Goal: Transaction & Acquisition: Purchase product/service

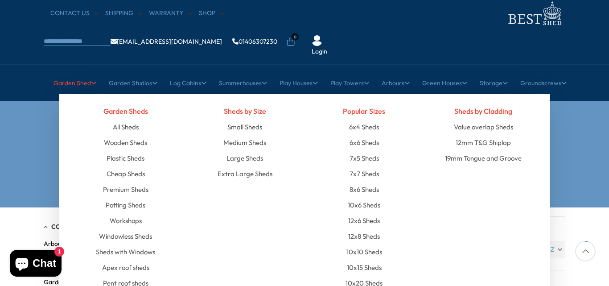
scroll to position [45, 0]
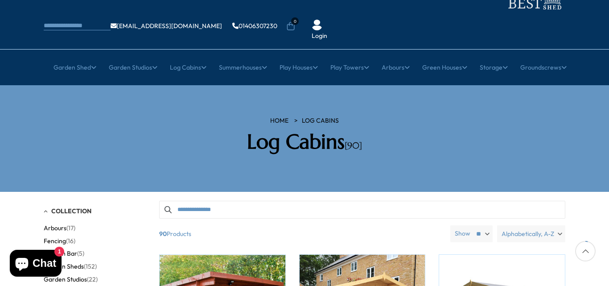
click at [0, 112] on section "HOME Log Cabins Log Cabins [90]" at bounding box center [304, 138] width 609 height 106
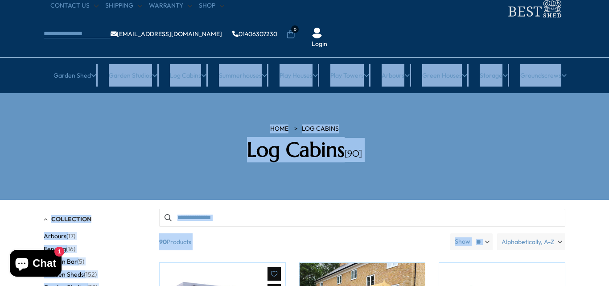
scroll to position [64, 0]
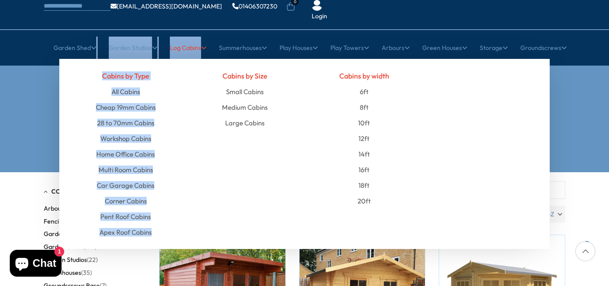
drag, startPoint x: 94, startPoint y: 124, endPoint x: 173, endPoint y: 206, distance: 113.8
click at [173, 59] on ul "Garden Shed [GEOGRAPHIC_DATA] All Sheds Wooden Sheds Plastic Sheds Cheap Sheds" at bounding box center [304, 48] width 524 height 22
copy ul "Garden Studios Studios by Type All Studios Pent Roof Studio Apex Roof Studio St…"
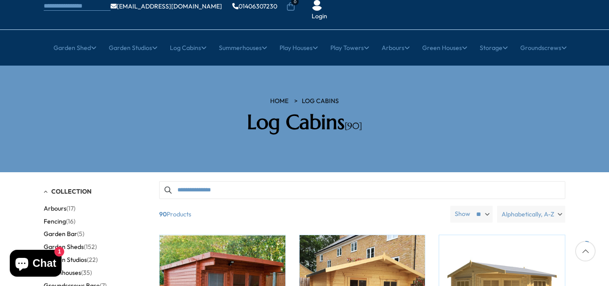
click at [16, 97] on section "HOME Log Cabins Log Cabins [90]" at bounding box center [304, 119] width 609 height 106
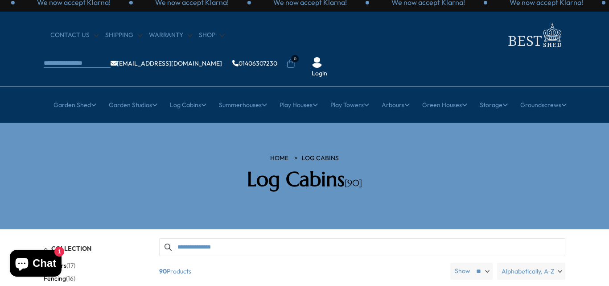
scroll to position [0, 0]
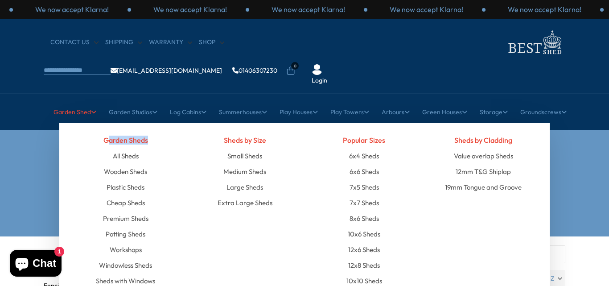
drag, startPoint x: 102, startPoint y: 125, endPoint x: 102, endPoint y: 110, distance: 15.2
click at [107, 132] on div "Garden Sheds All Sheds Wooden Sheds Plastic Sheds Cheap Sheds Premium Sheds Pot…" at bounding box center [125, 241] width 119 height 219
click at [97, 132] on h4 "Garden Sheds" at bounding box center [126, 140] width 106 height 16
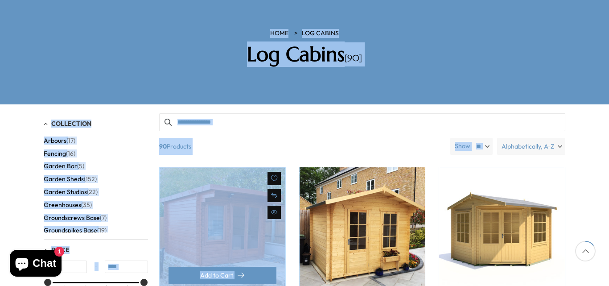
scroll to position [175, 0]
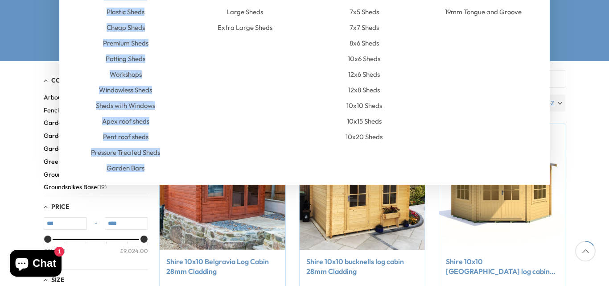
drag, startPoint x: 97, startPoint y: 111, endPoint x: 162, endPoint y: 139, distance: 70.9
click at [162, 139] on div "Garden Sheds All Sheds Wooden Sheds Plastic Sheds Cheap Sheds Premium Sheds Pot…" at bounding box center [125, 66] width 119 height 219
copy div "Garden Sheds All Sheds Wooden Sheds Plastic Sheds Cheap Sheds Premium Sheds Pot…"
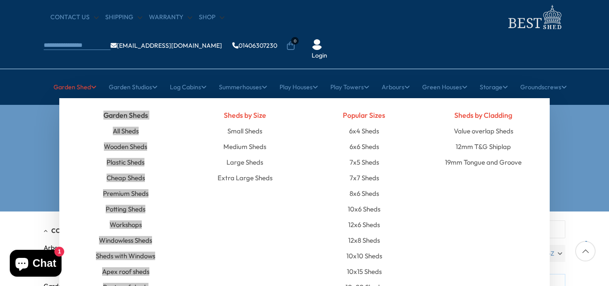
scroll to position [45, 0]
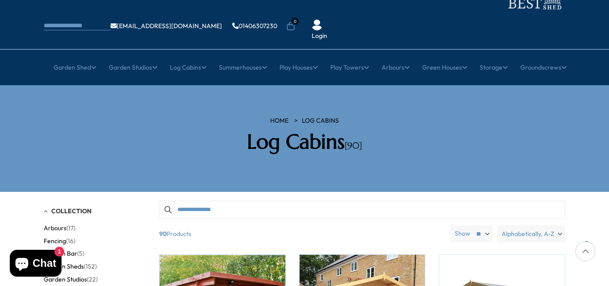
drag, startPoint x: 65, startPoint y: 128, endPoint x: 289, endPoint y: 87, distance: 227.8
click at [65, 128] on div "HOME Log Cabins Log Cabins [90]" at bounding box center [304, 138] width 535 height 44
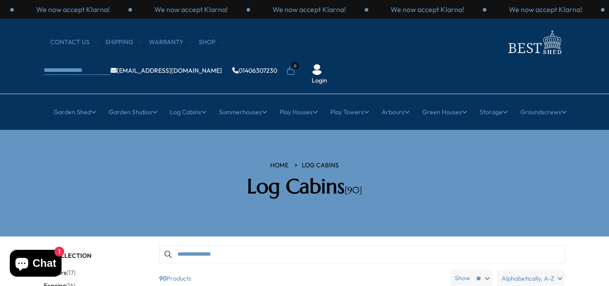
drag, startPoint x: 474, startPoint y: 40, endPoint x: 453, endPoint y: 37, distance: 21.7
click at [352, 57] on ul "[EMAIL_ADDRESS][DOMAIN_NAME] 01406307230 0 Login" at bounding box center [198, 71] width 309 height 28
copy li "01406307230"
click at [222, 174] on h2 "Log Cabins [90]" at bounding box center [304, 186] width 254 height 24
click at [185, 130] on section "HOME Log Cabins Log Cabins [90]" at bounding box center [304, 183] width 609 height 106
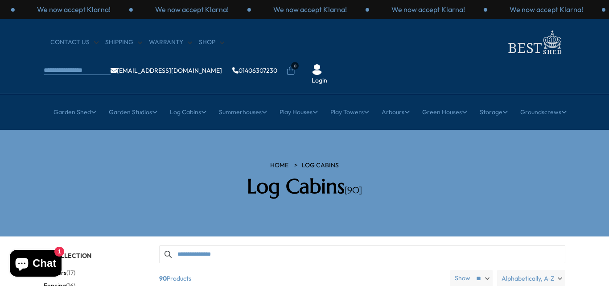
click at [370, 130] on section "HOME Log Cabins Log Cabins [90]" at bounding box center [304, 183] width 609 height 106
click at [199, 174] on h2 "Log Cabins [90]" at bounding box center [304, 186] width 254 height 24
